Goal: Information Seeking & Learning: Learn about a topic

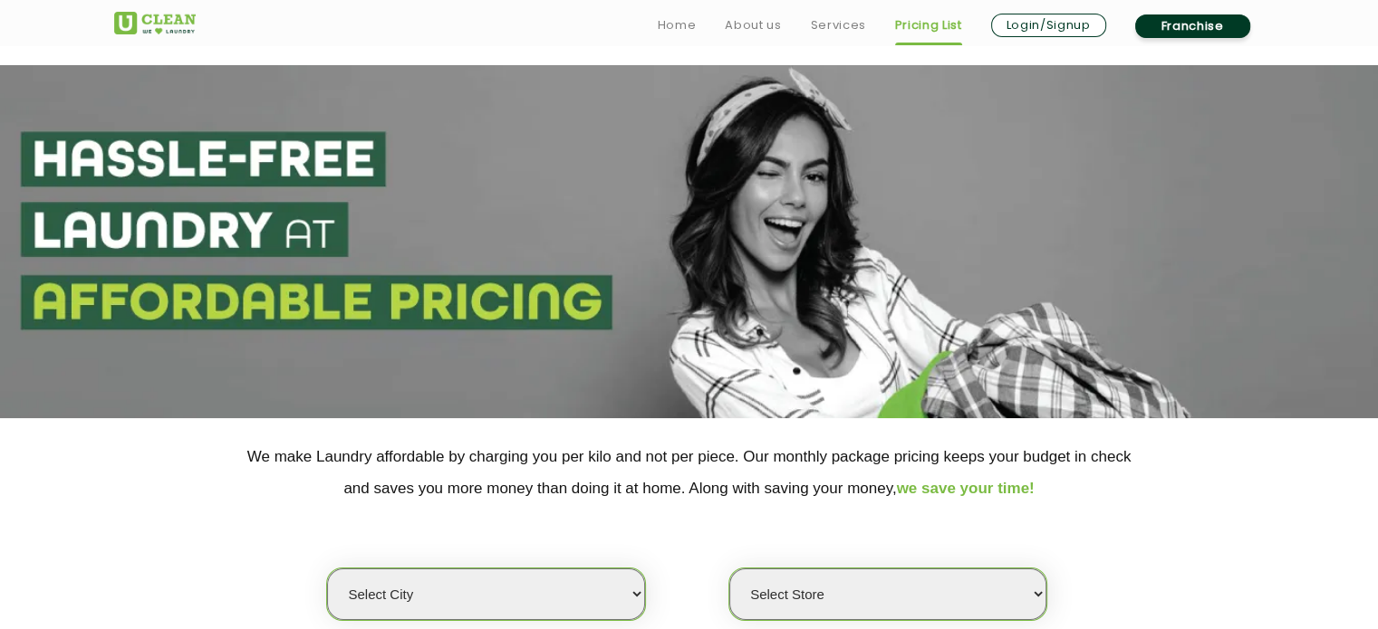
scroll to position [181, 0]
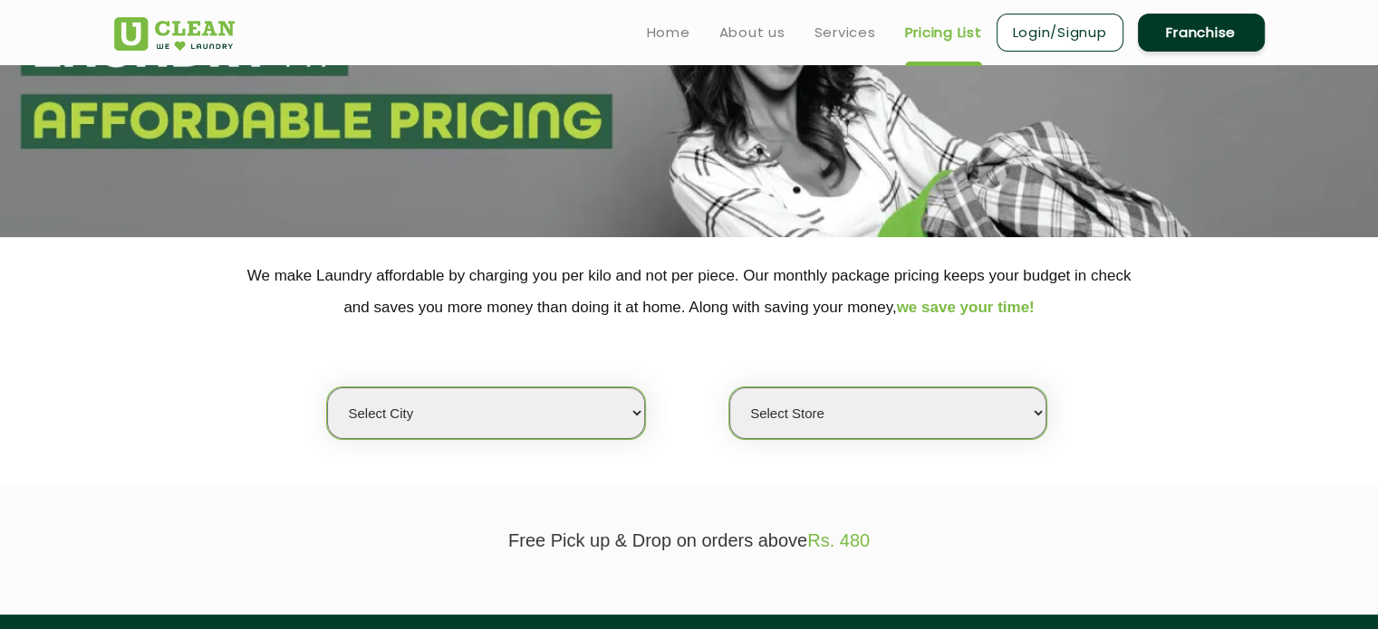
click at [504, 428] on select "Select city [GEOGRAPHIC_DATA] [GEOGRAPHIC_DATA] [GEOGRAPHIC_DATA] [GEOGRAPHIC_D…" at bounding box center [485, 414] width 317 height 52
select select "5"
click at [327, 388] on select "Select city [GEOGRAPHIC_DATA] [GEOGRAPHIC_DATA] [GEOGRAPHIC_DATA] [GEOGRAPHIC_D…" at bounding box center [485, 414] width 317 height 52
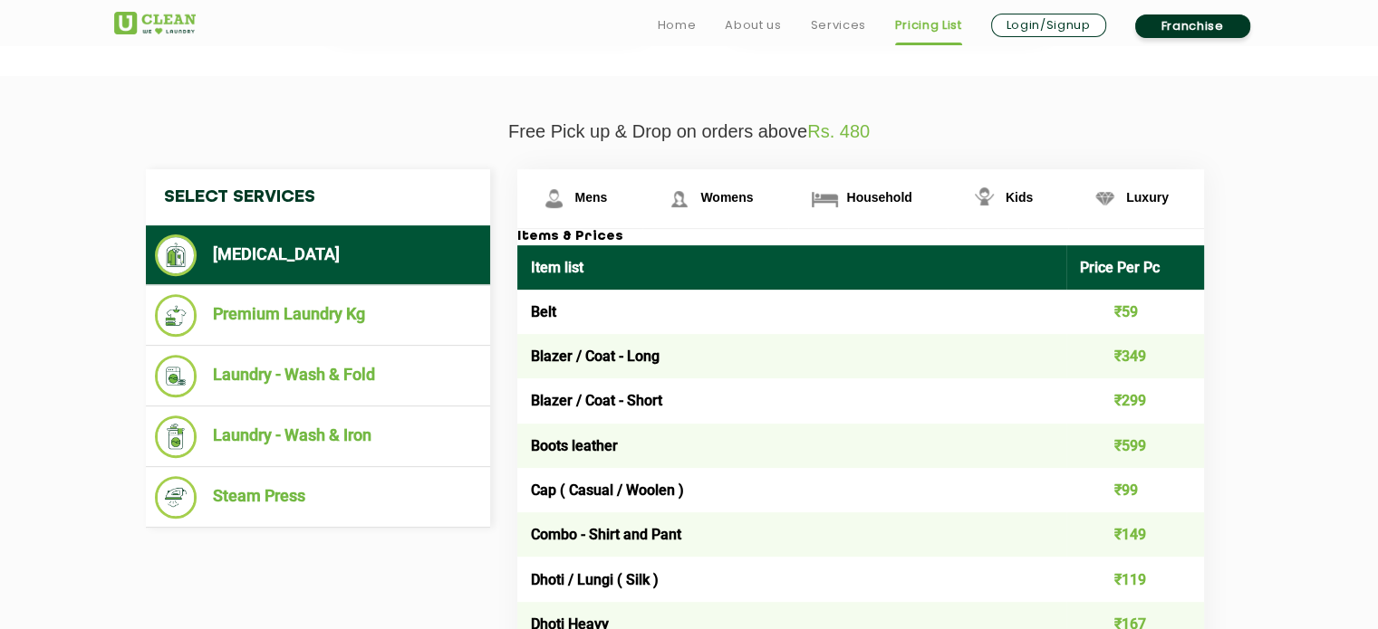
scroll to position [634, 0]
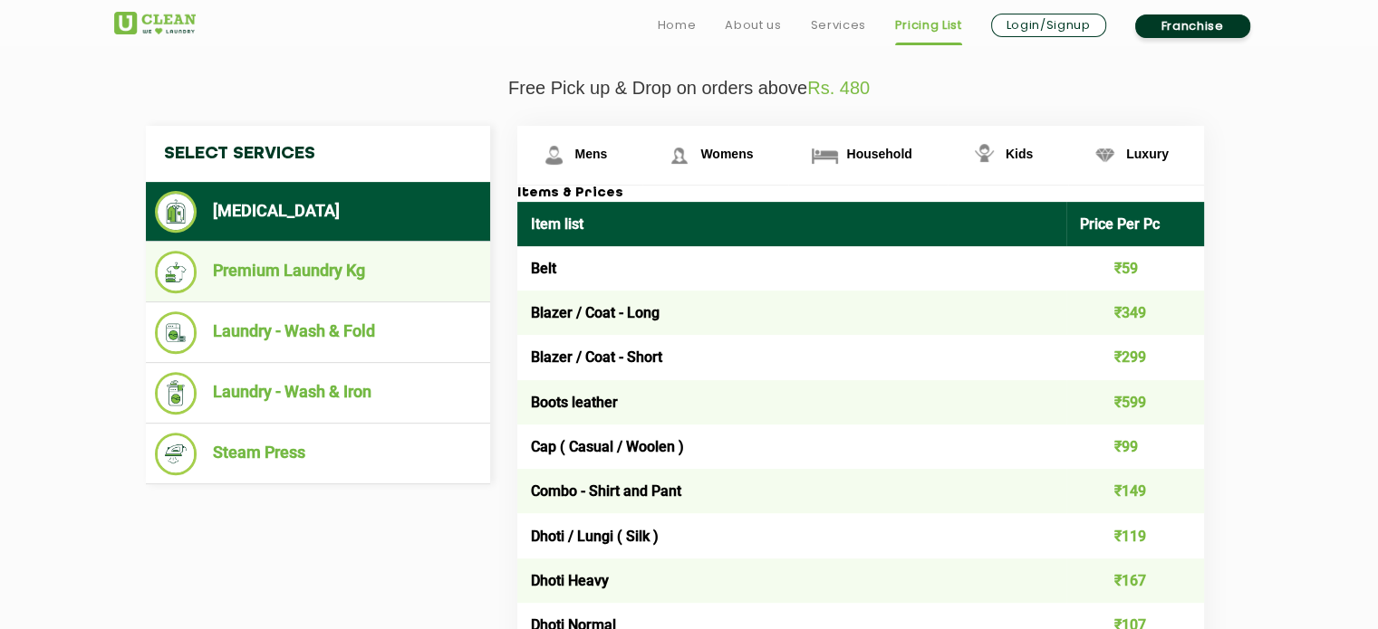
click at [300, 269] on li "Premium Laundry Kg" at bounding box center [318, 272] width 326 height 43
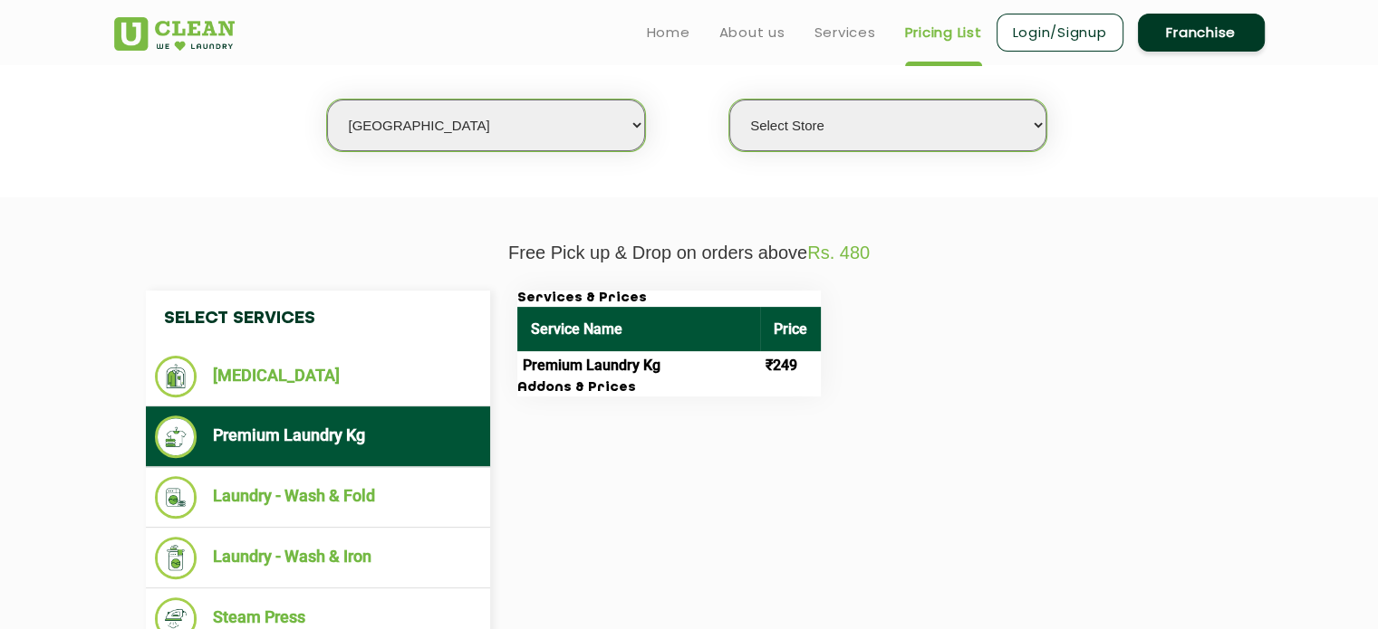
scroll to position [362, 0]
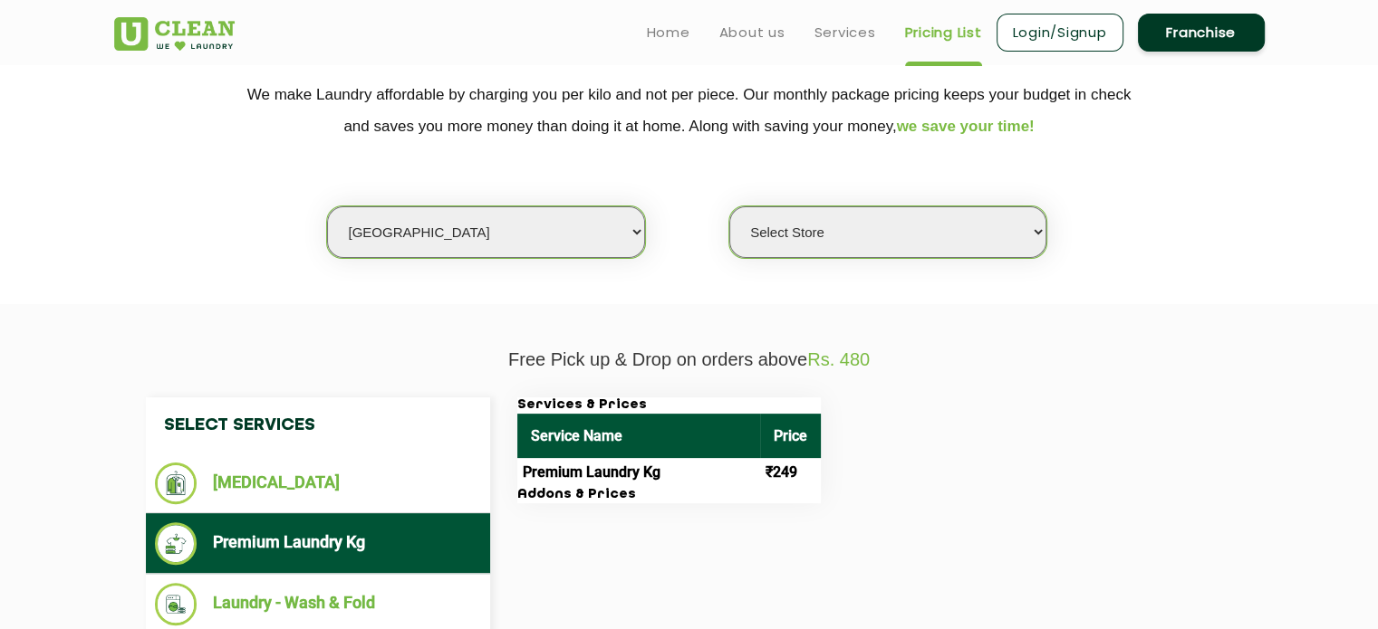
click at [976, 249] on select "Select Store UClean Narsingi UClean Nizampet UClean Sangareddy UClean Gachibowl…" at bounding box center [887, 233] width 317 height 52
select select "339"
click at [729, 207] on select "Select Store UClean Narsingi UClean Nizampet UClean Sangareddy UClean Gachibowl…" at bounding box center [887, 233] width 317 height 52
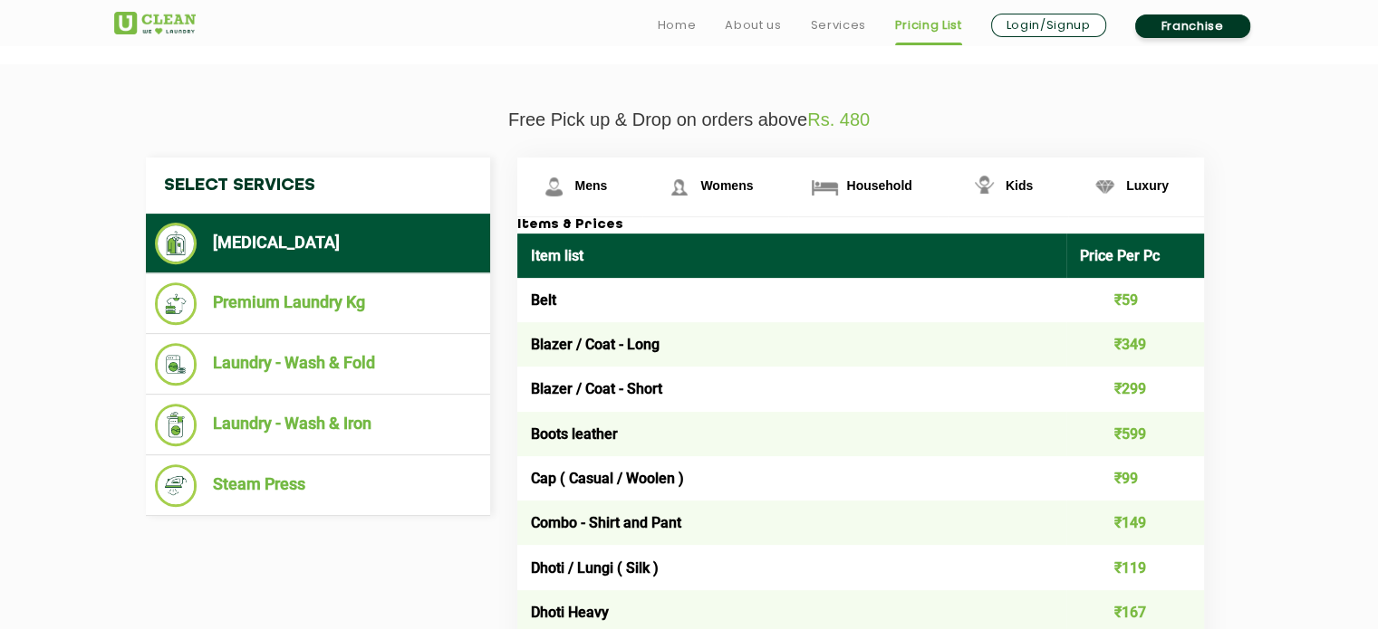
scroll to position [634, 0]
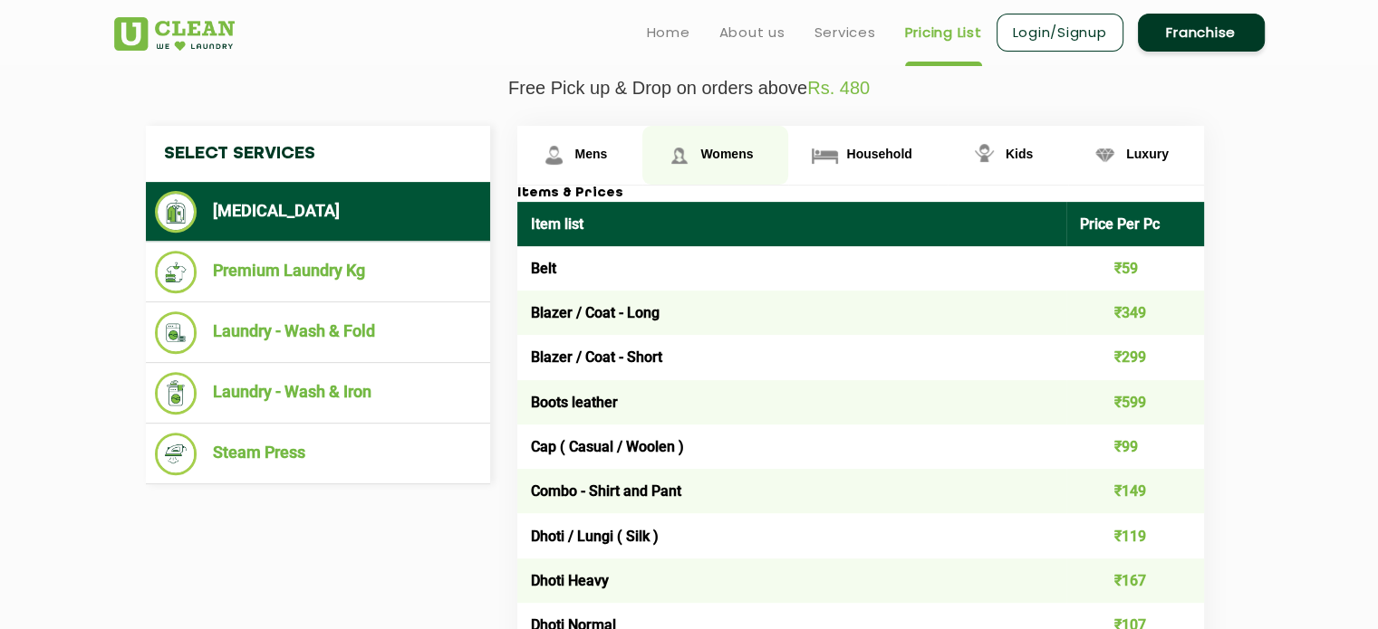
click at [608, 157] on span "Womens" at bounding box center [591, 154] width 33 height 14
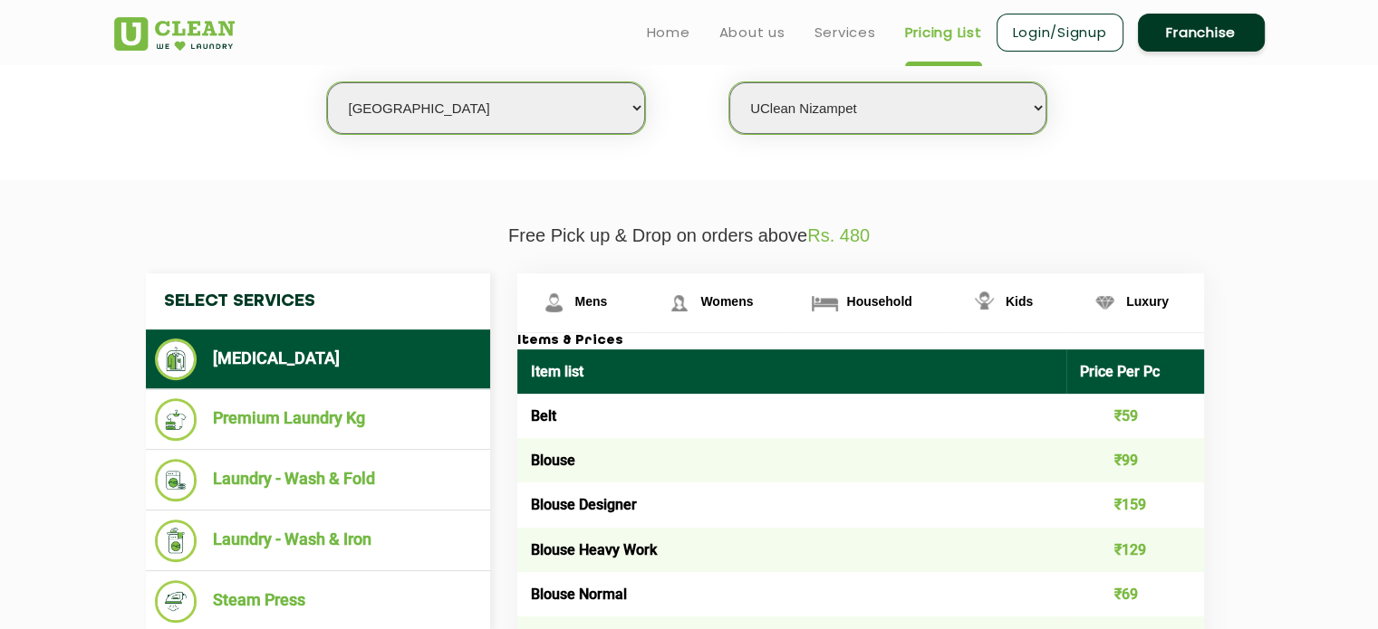
scroll to position [453, 0]
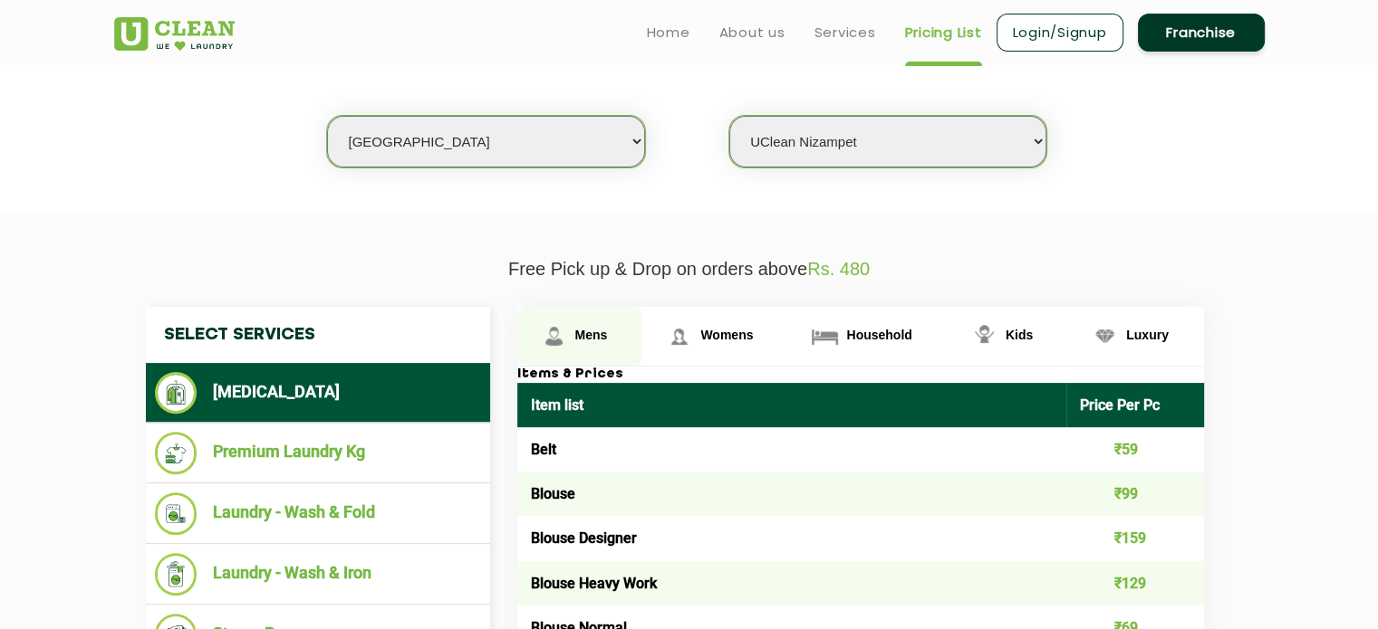
click at [567, 328] on img at bounding box center [554, 337] width 32 height 32
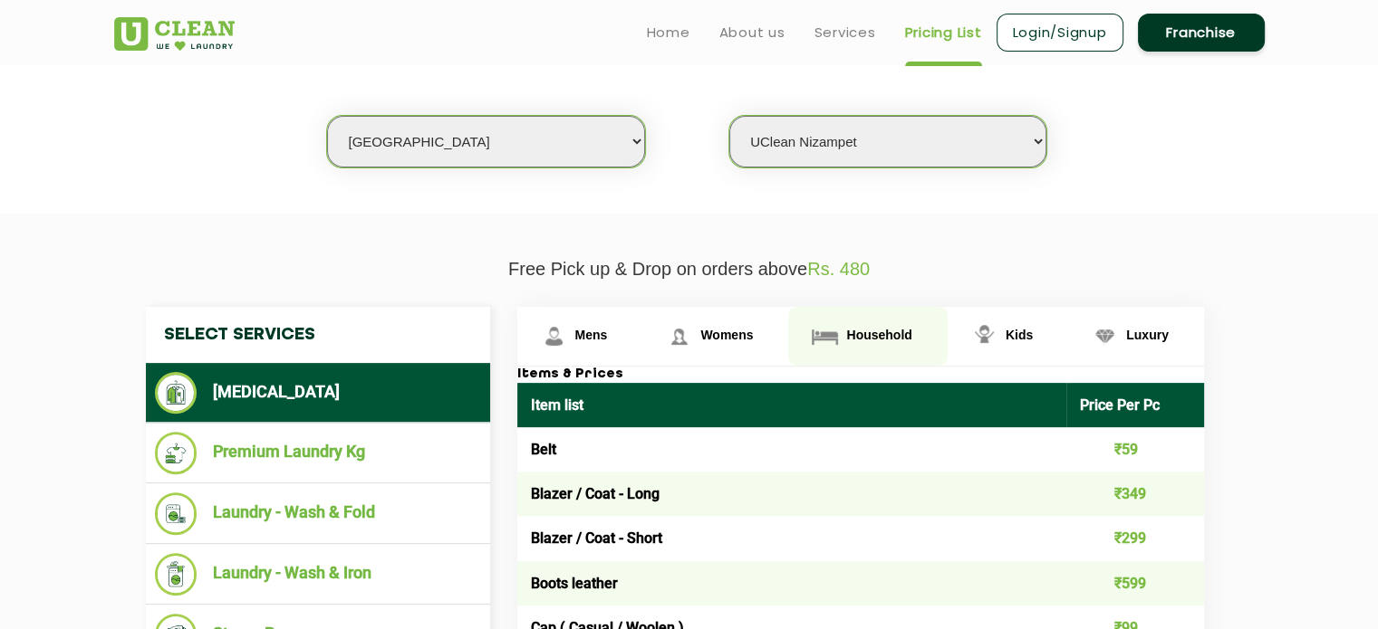
click at [608, 333] on span "Household" at bounding box center [591, 335] width 33 height 14
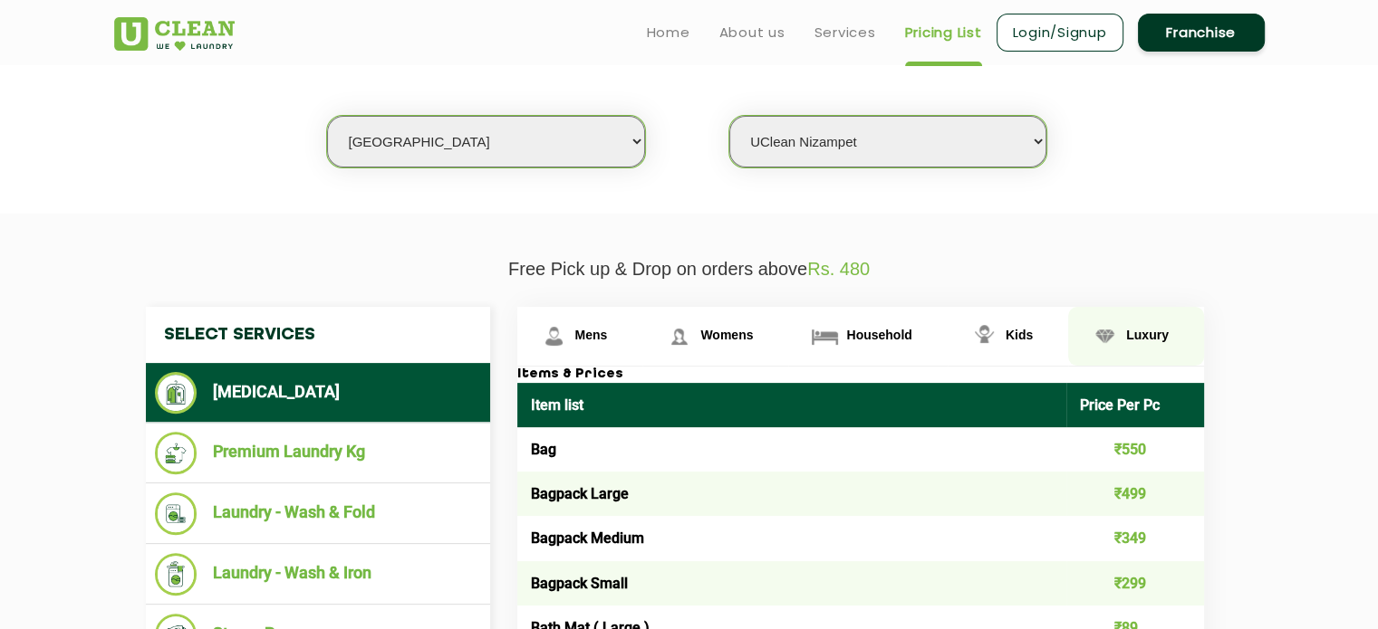
click at [643, 344] on link "Luxury" at bounding box center [580, 336] width 126 height 59
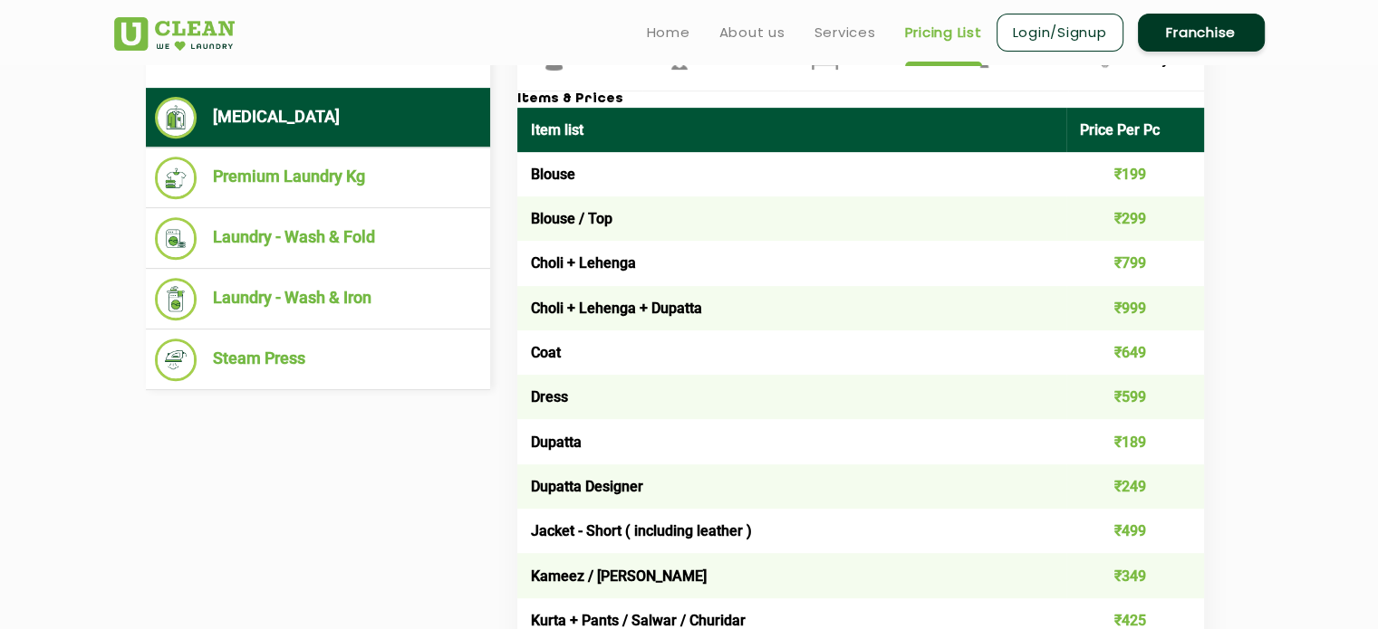
scroll to position [725, 0]
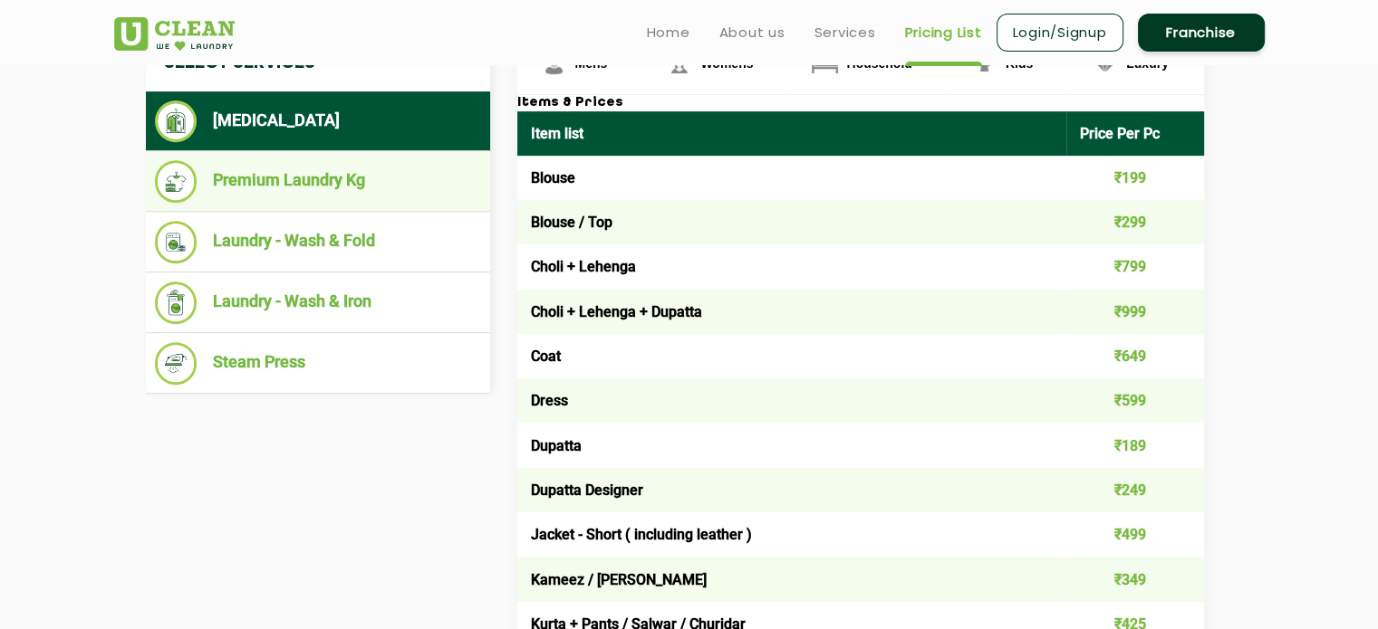
click at [301, 178] on li "Premium Laundry Kg" at bounding box center [318, 181] width 326 height 43
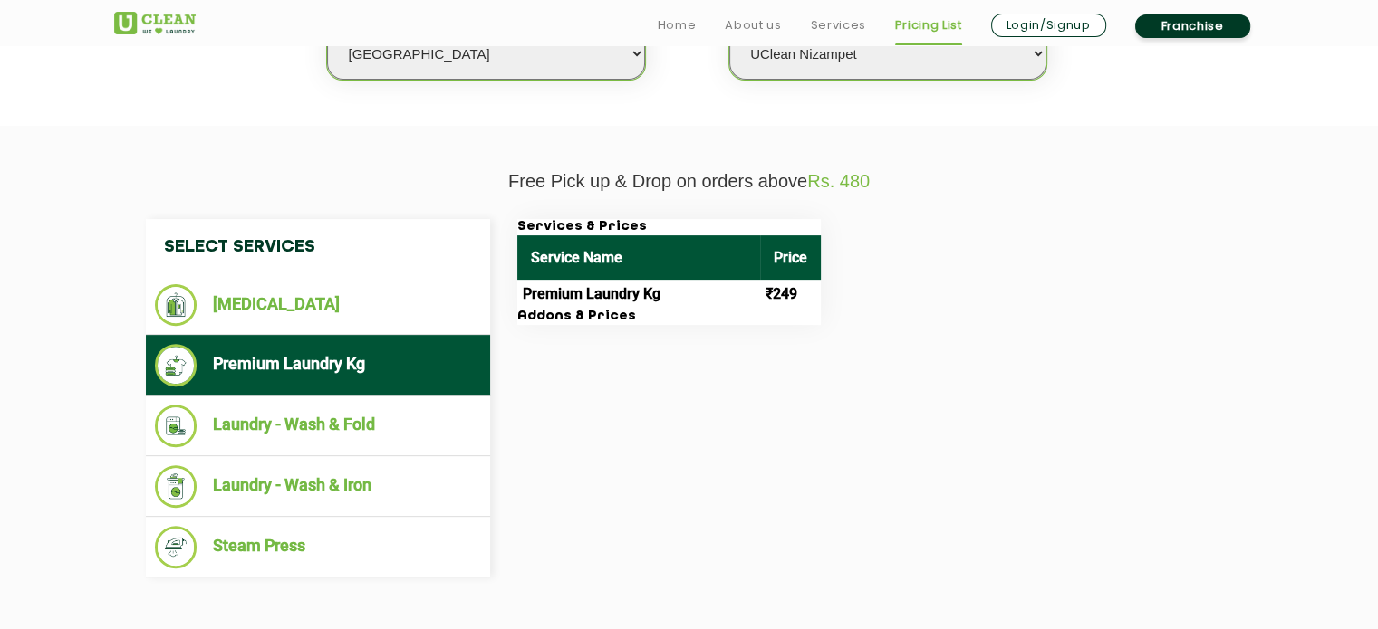
scroll to position [634, 0]
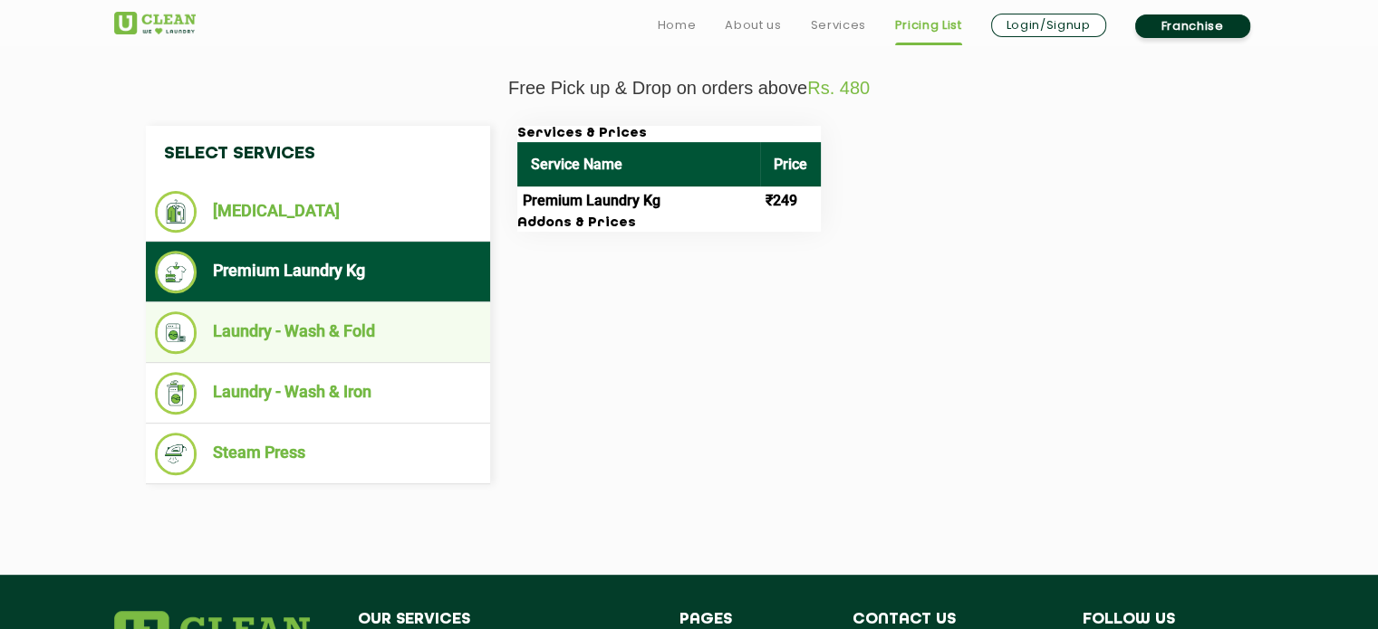
click at [263, 337] on li "Laundry - Wash & Fold" at bounding box center [318, 333] width 326 height 43
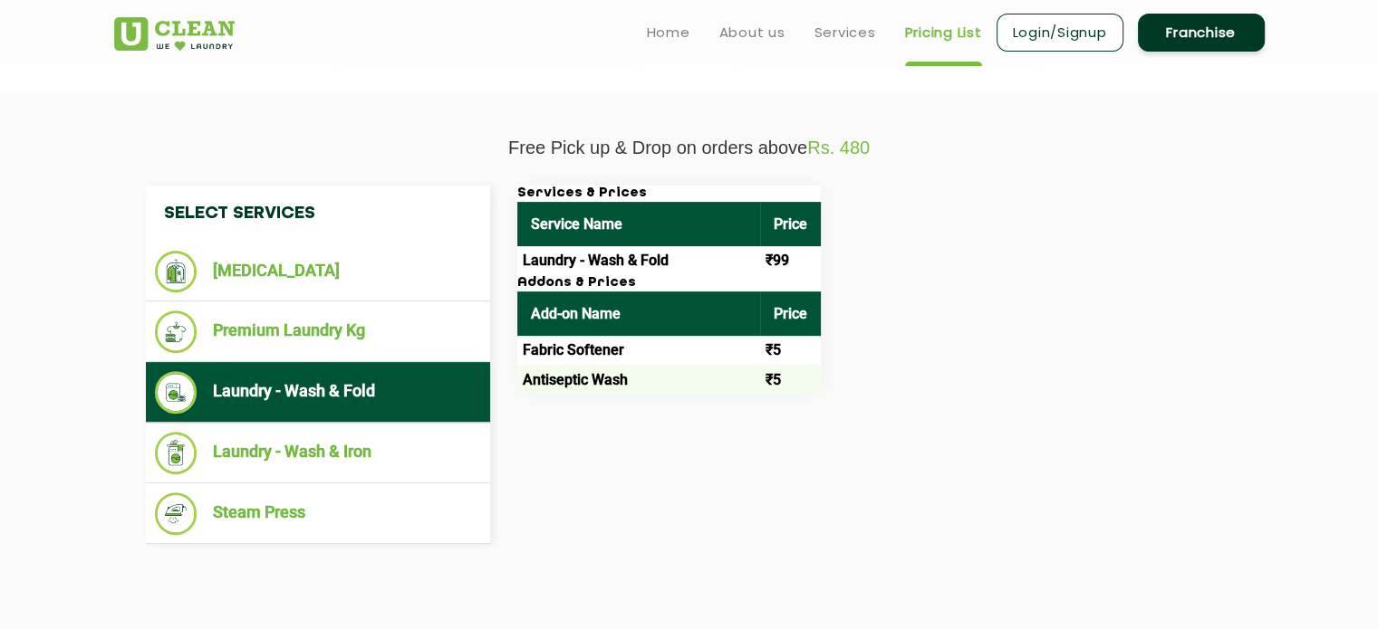
scroll to position [543, 0]
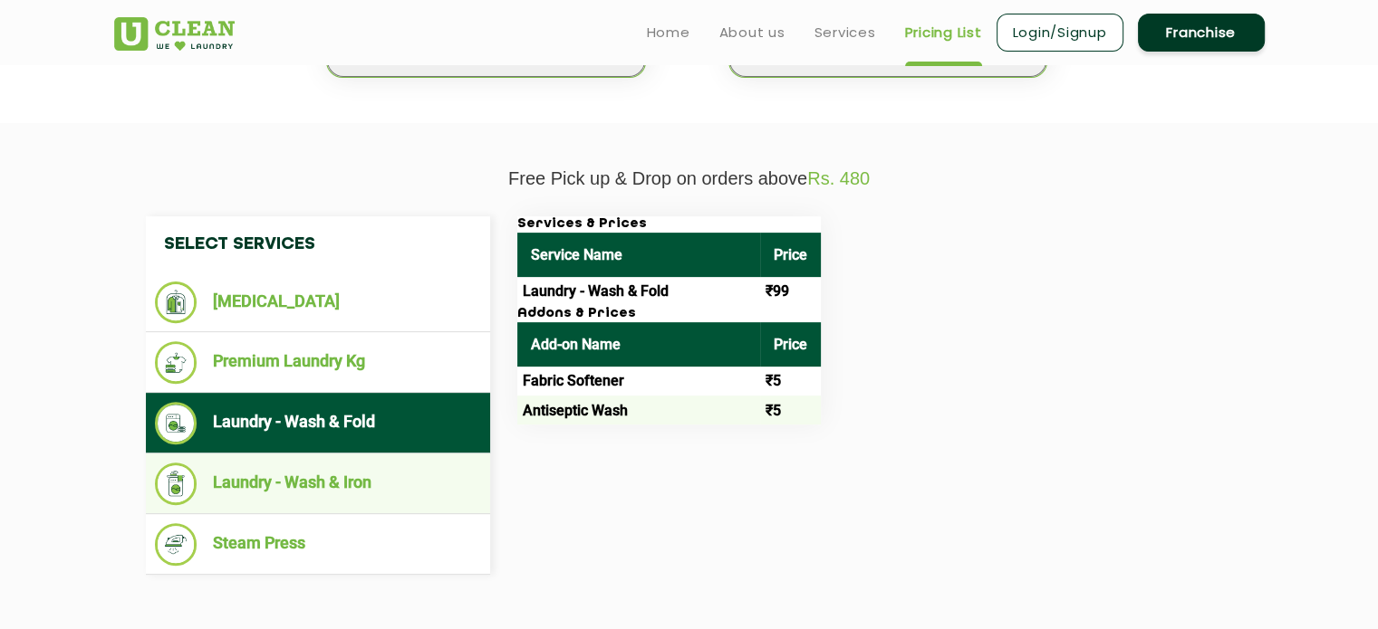
click at [266, 478] on li "Laundry - Wash & Iron" at bounding box center [318, 484] width 326 height 43
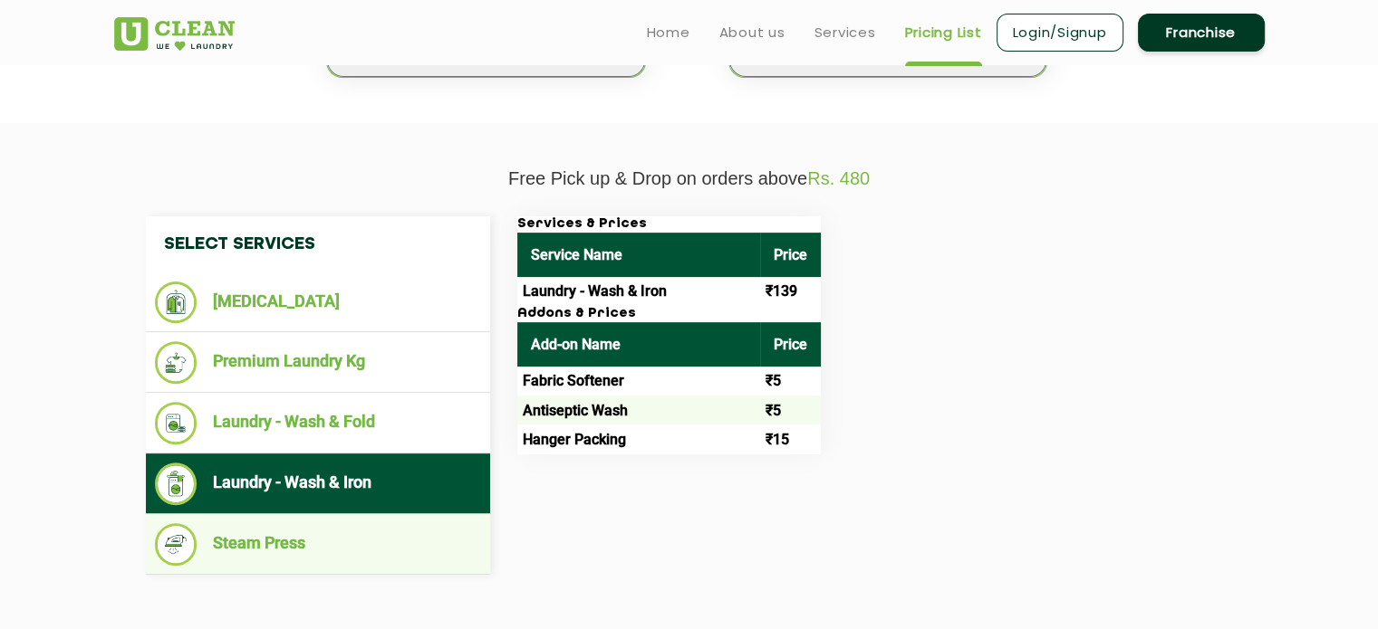
click at [254, 543] on li "Steam Press" at bounding box center [318, 545] width 326 height 43
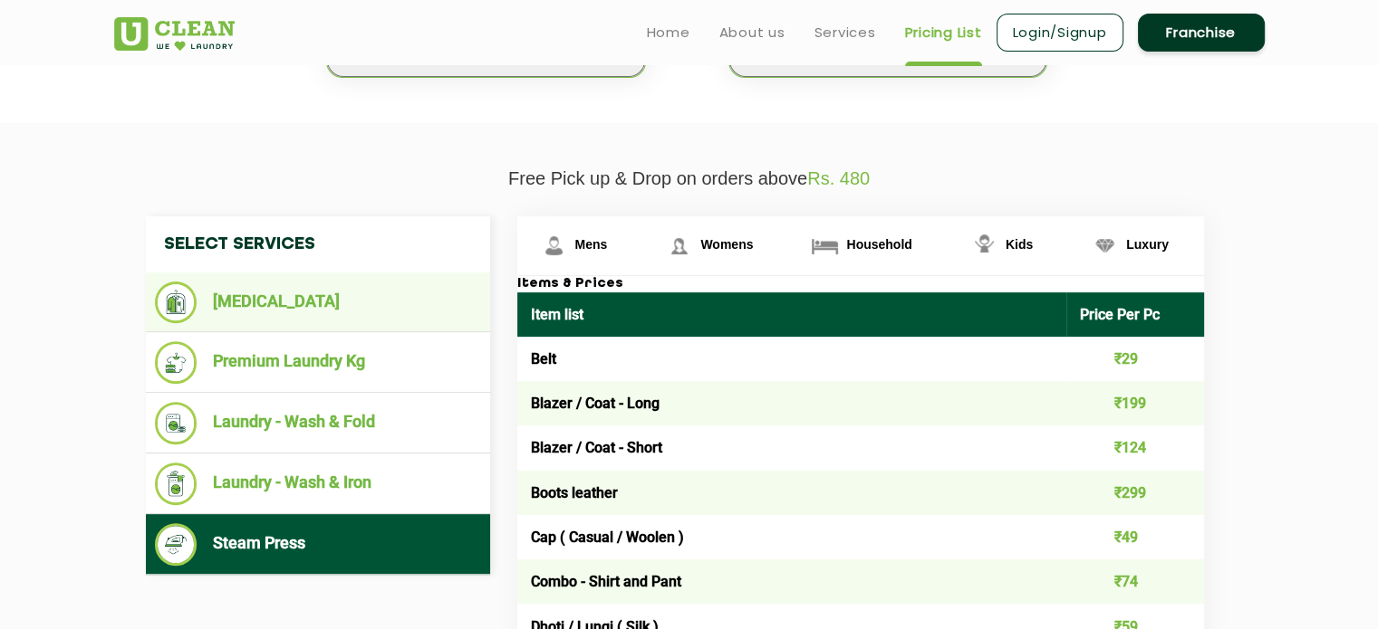
click at [286, 296] on li "[MEDICAL_DATA]" at bounding box center [318, 303] width 326 height 42
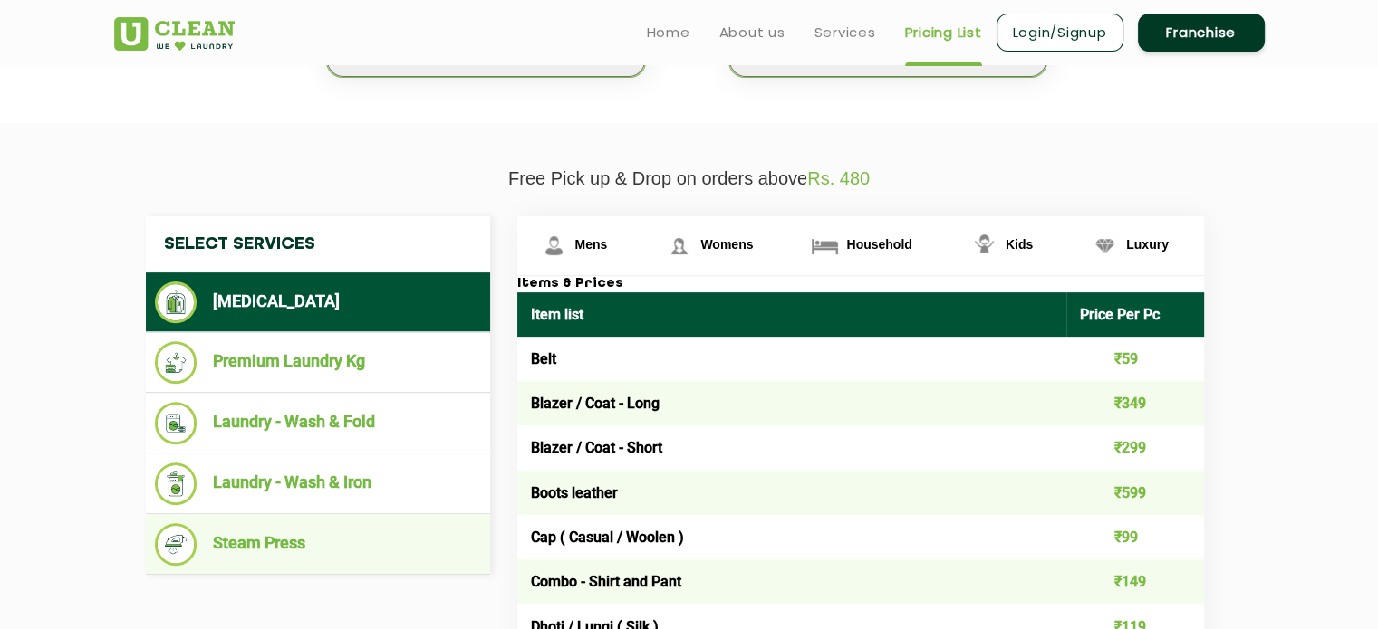
click at [282, 534] on li "Steam Press" at bounding box center [318, 545] width 326 height 43
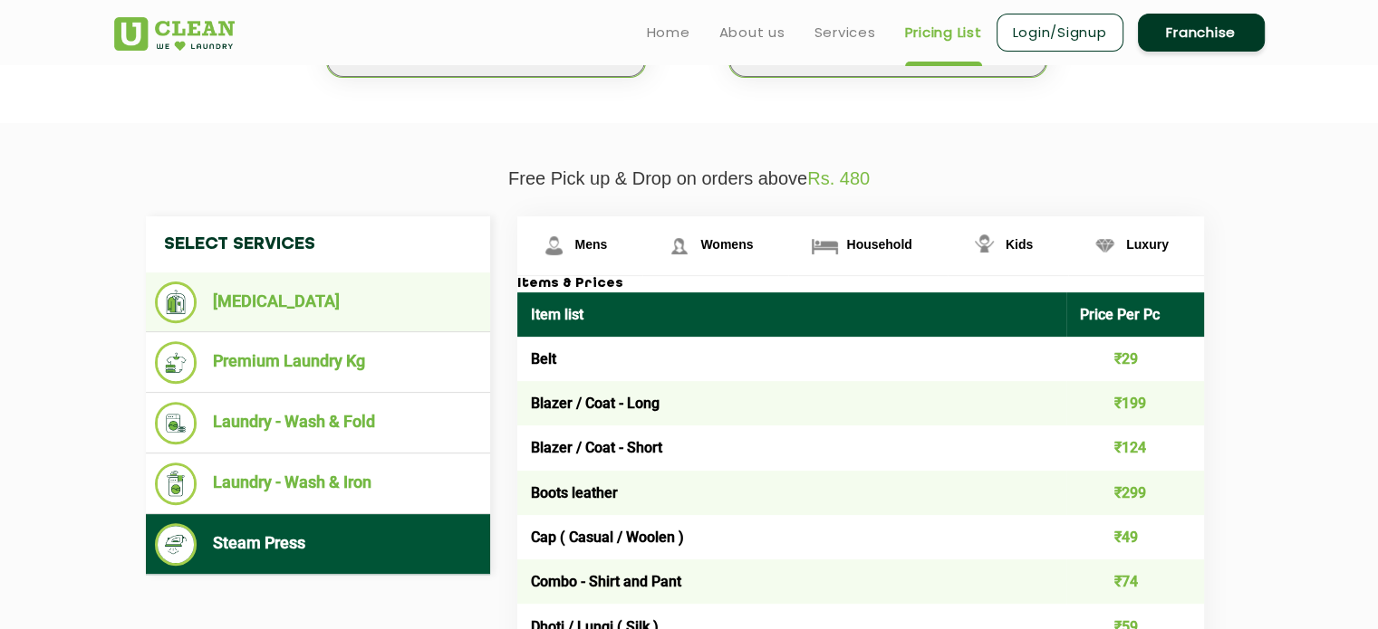
click at [272, 287] on li "[MEDICAL_DATA]" at bounding box center [318, 303] width 326 height 42
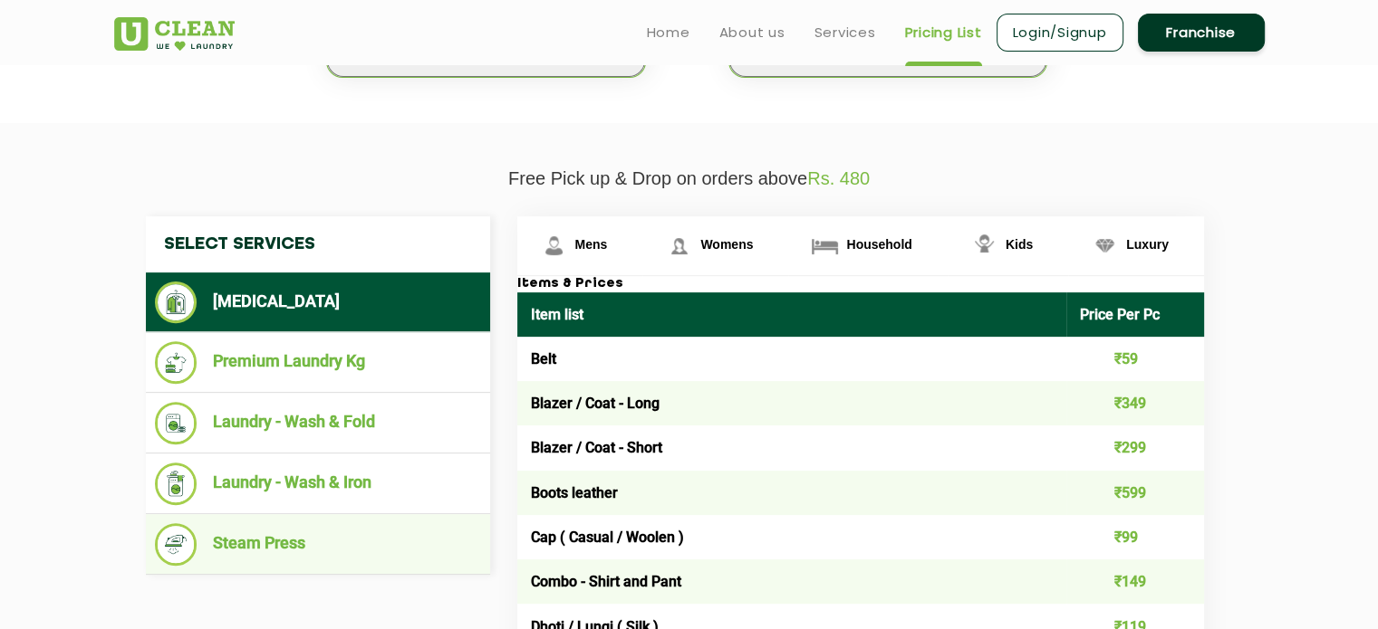
click at [249, 539] on li "Steam Press" at bounding box center [318, 545] width 326 height 43
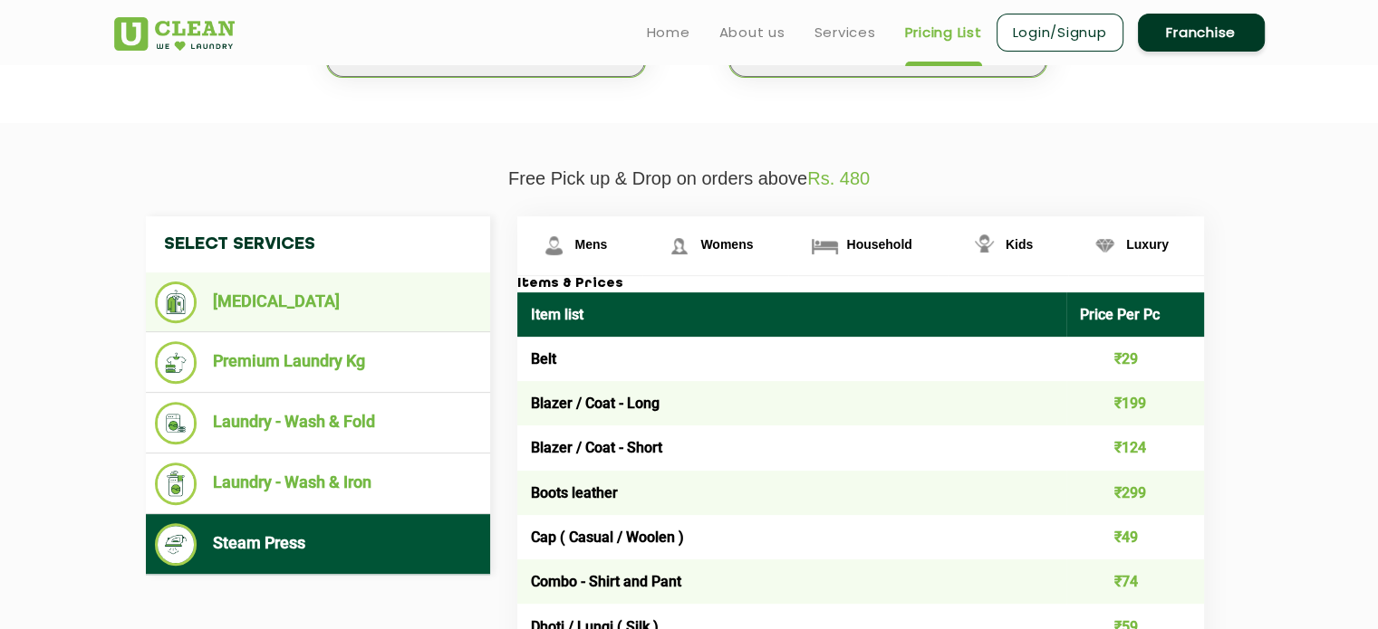
click at [266, 303] on li "[MEDICAL_DATA]" at bounding box center [318, 303] width 326 height 42
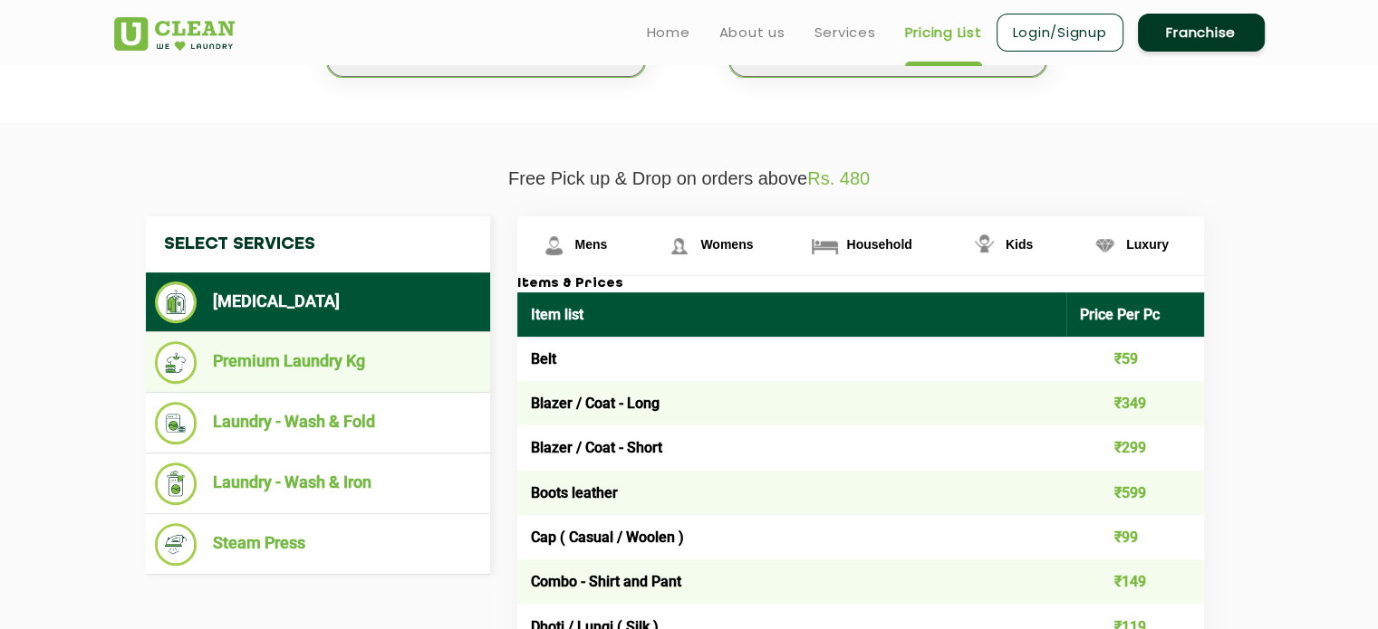
click at [299, 373] on li "Premium Laundry Kg" at bounding box center [318, 362] width 326 height 43
